Goal: Subscribe to service/newsletter

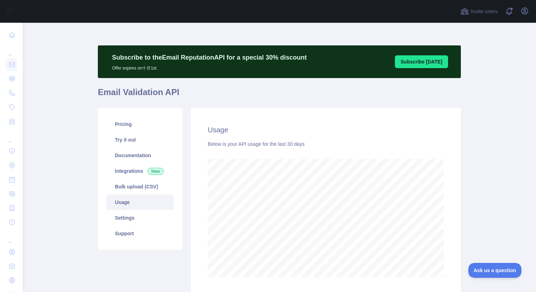
click at [487, 180] on main "Subscribe to the Email Reputation API for a special 30 % discount Offer expires…" at bounding box center [279, 157] width 513 height 269
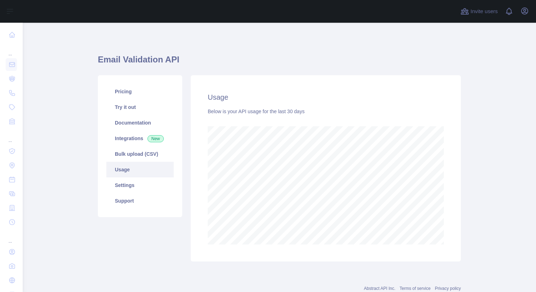
scroll to position [269, 508]
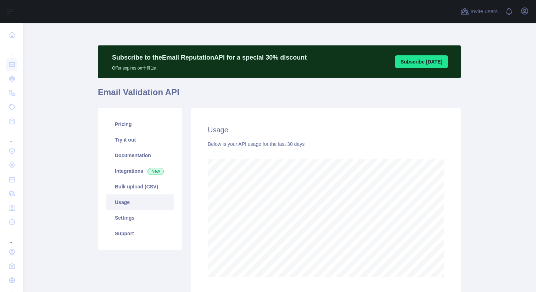
click at [484, 160] on main "Subscribe to the Email Reputation API for a special 30 % discount Offer expires…" at bounding box center [279, 157] width 513 height 269
click at [496, 124] on main "Subscribe to the Email Reputation API for a special 30 % discount Offer expires…" at bounding box center [279, 157] width 513 height 269
click at [478, 166] on main "Subscribe to the Email Reputation API for a special 30 % discount Offer expires…" at bounding box center [279, 157] width 513 height 269
